Goal: Navigation & Orientation: Find specific page/section

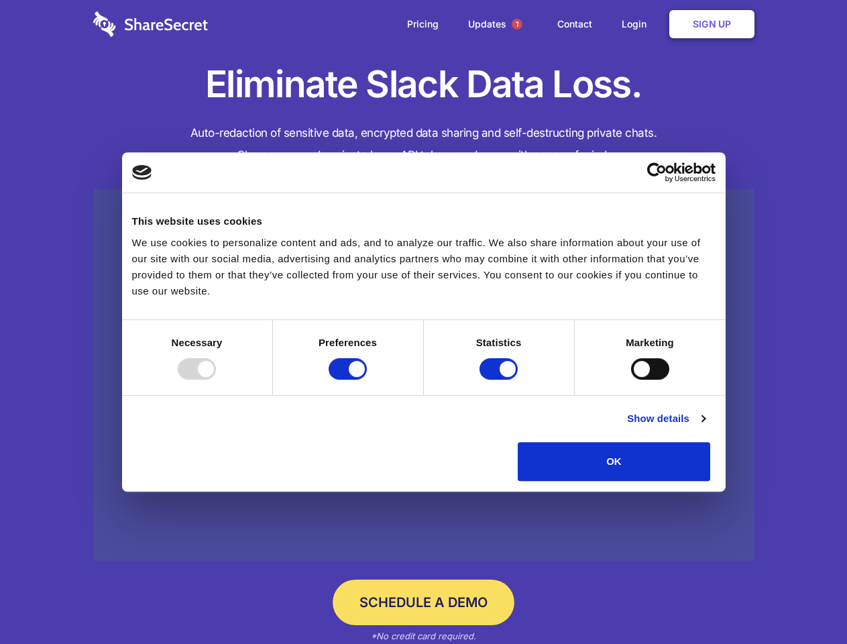
click at [216, 380] on div at bounding box center [197, 368] width 38 height 21
click at [367, 380] on input "Preferences" at bounding box center [348, 368] width 38 height 21
checkbox input "false"
click at [500, 380] on input "Statistics" at bounding box center [499, 368] width 38 height 21
checkbox input "false"
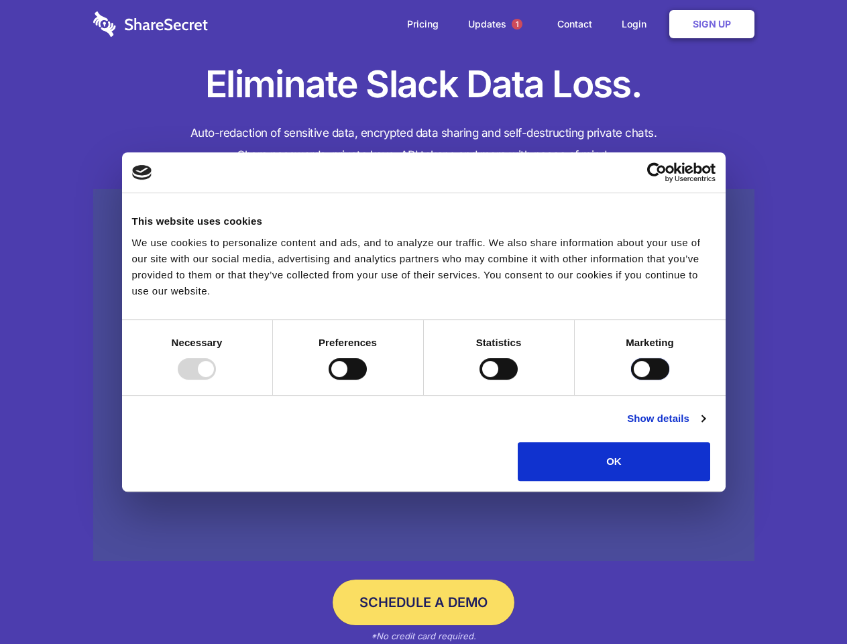
click at [631, 380] on input "Marketing" at bounding box center [650, 368] width 38 height 21
checkbox input "true"
click at [705, 427] on link "Show details" at bounding box center [666, 418] width 78 height 16
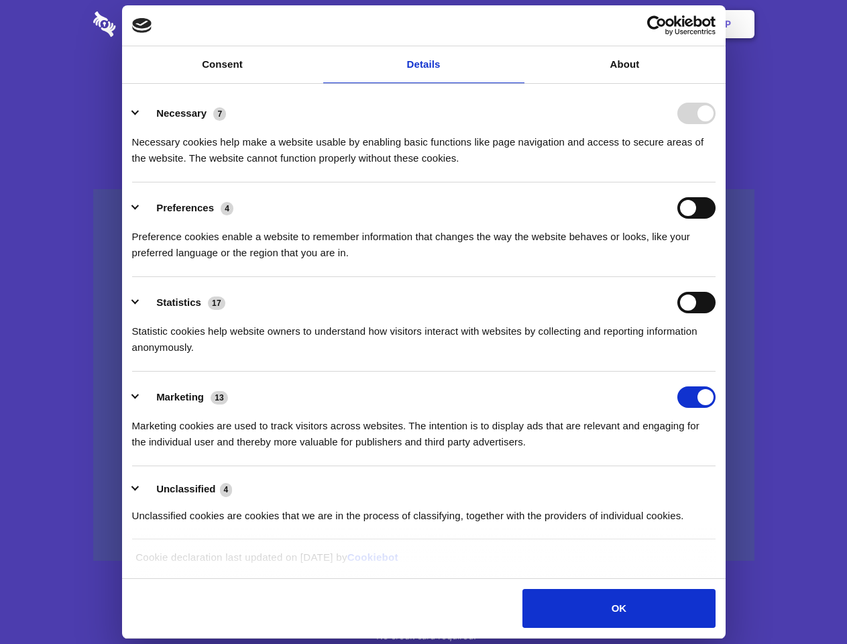
click at [716, 355] on div "Statistic cookies help website owners to understand how visitors interact with …" at bounding box center [423, 334] width 583 height 42
click at [516, 24] on span "1" at bounding box center [517, 24] width 11 height 11
